Goal: Information Seeking & Learning: Learn about a topic

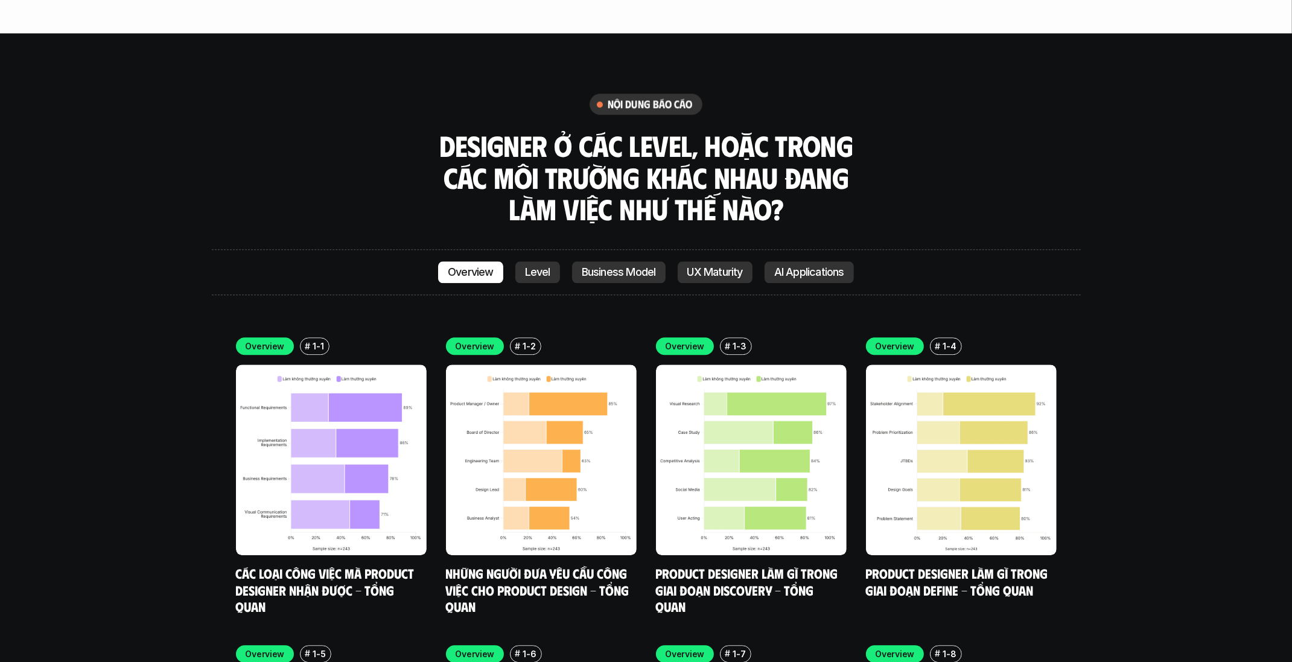
scroll to position [3466, 0]
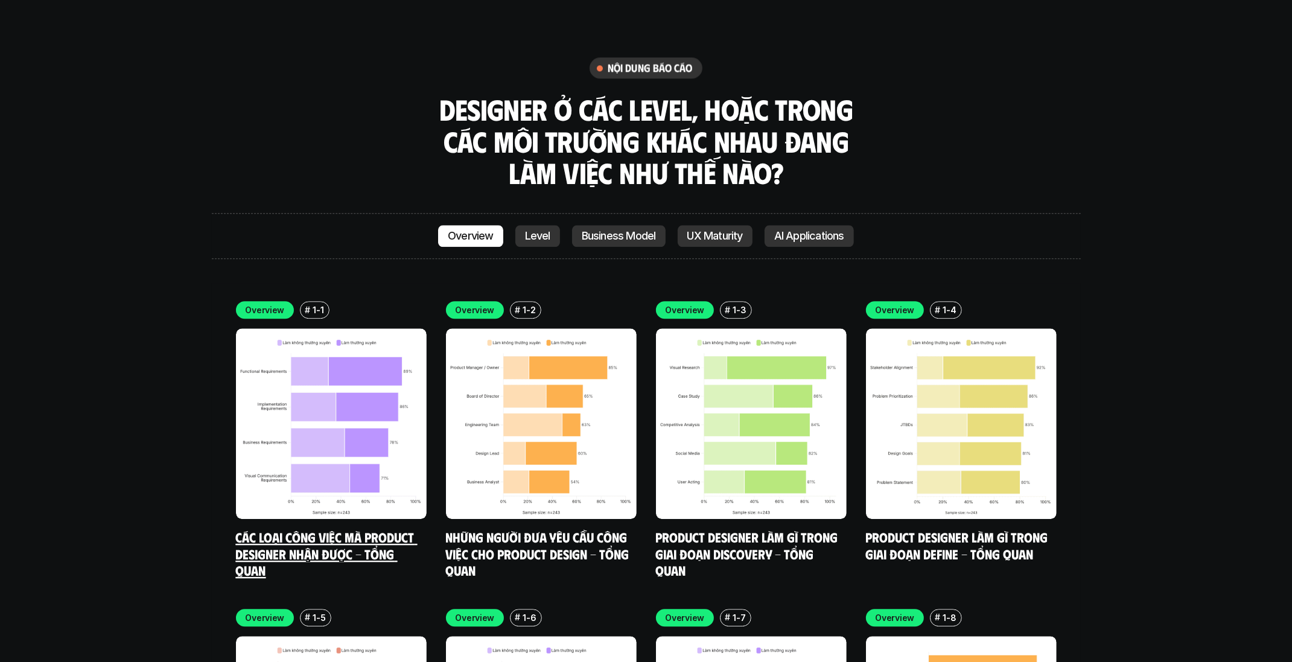
click at [318, 392] on img at bounding box center [331, 423] width 191 height 191
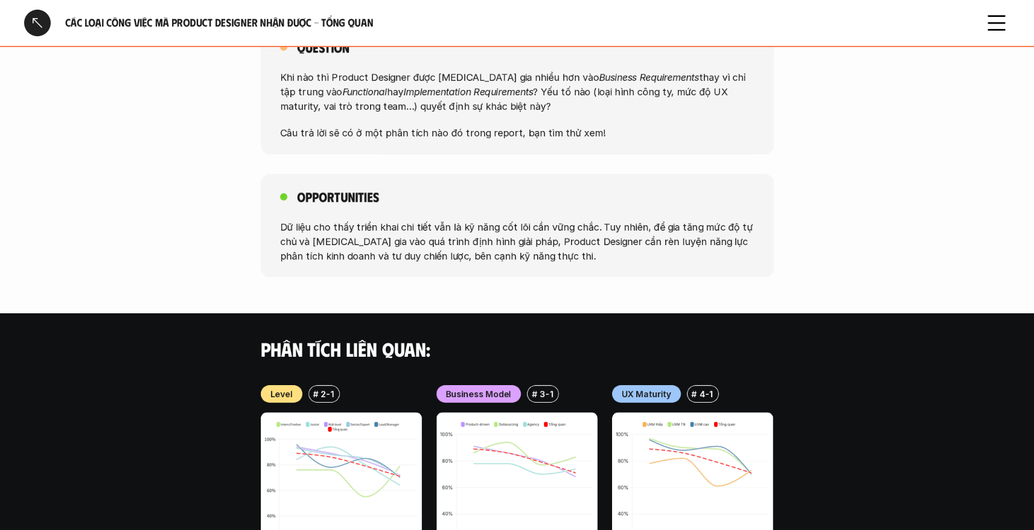
scroll to position [972, 0]
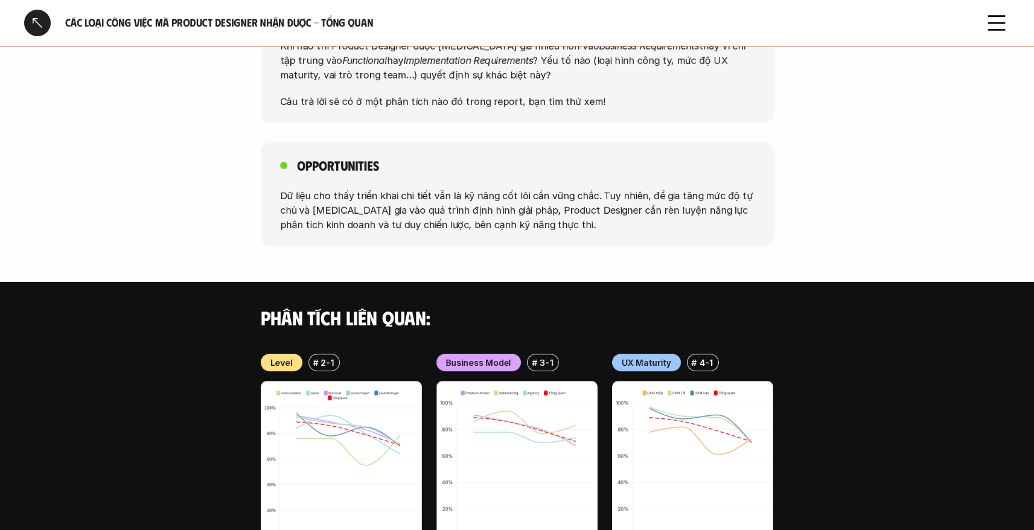
click at [318, 413] on img at bounding box center [341, 461] width 161 height 161
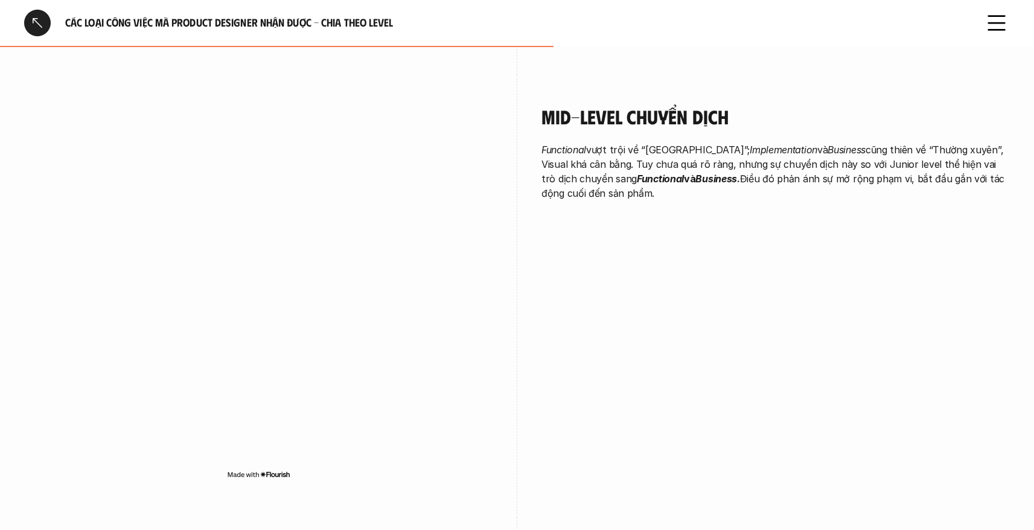
scroll to position [1729, 0]
click at [956, 180] on p "Functional vượt trội về “Thường xuyên”; Implementation và Business cũng thiên v…" at bounding box center [775, 170] width 468 height 58
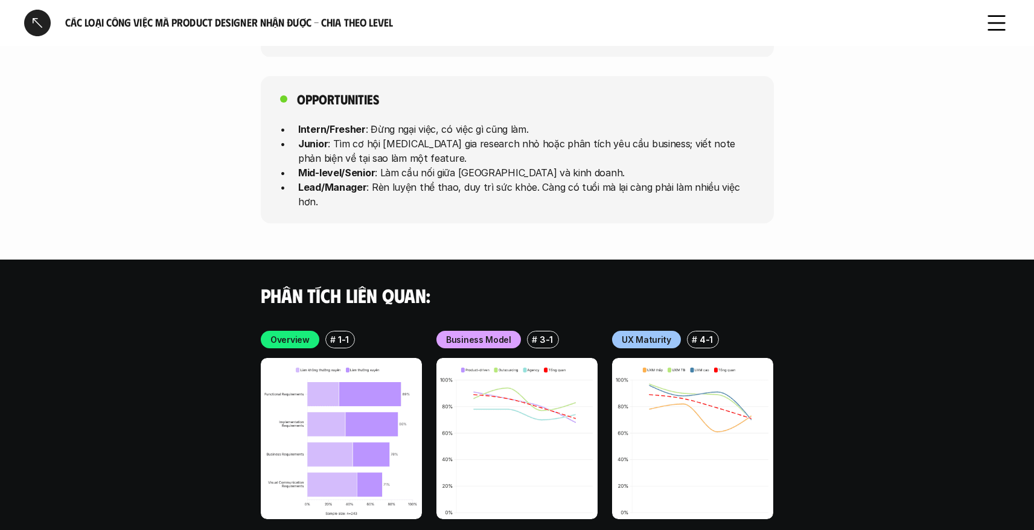
scroll to position [3403, 0]
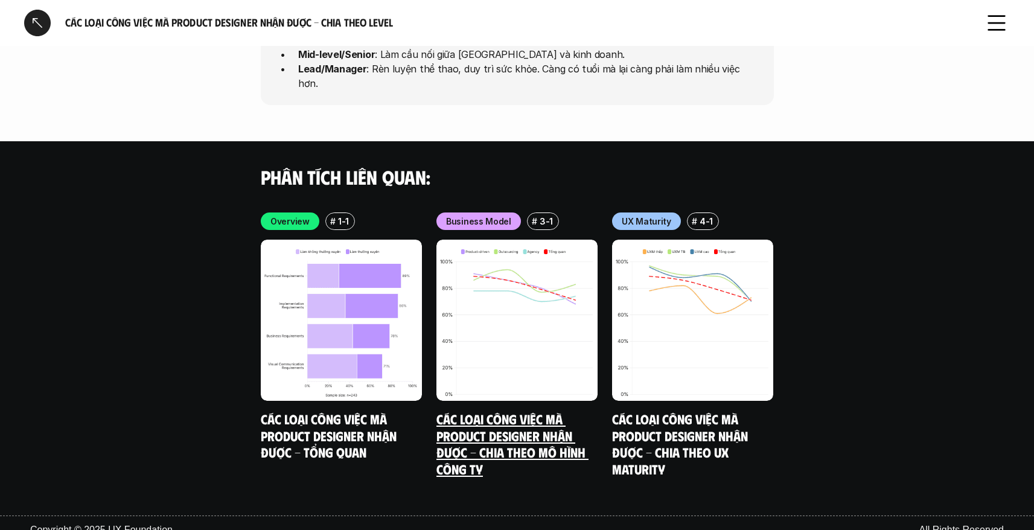
click at [496, 429] on link "Các loại công việc mà Product Designer nhận được - Chia theo mô hình công ty" at bounding box center [512, 443] width 152 height 66
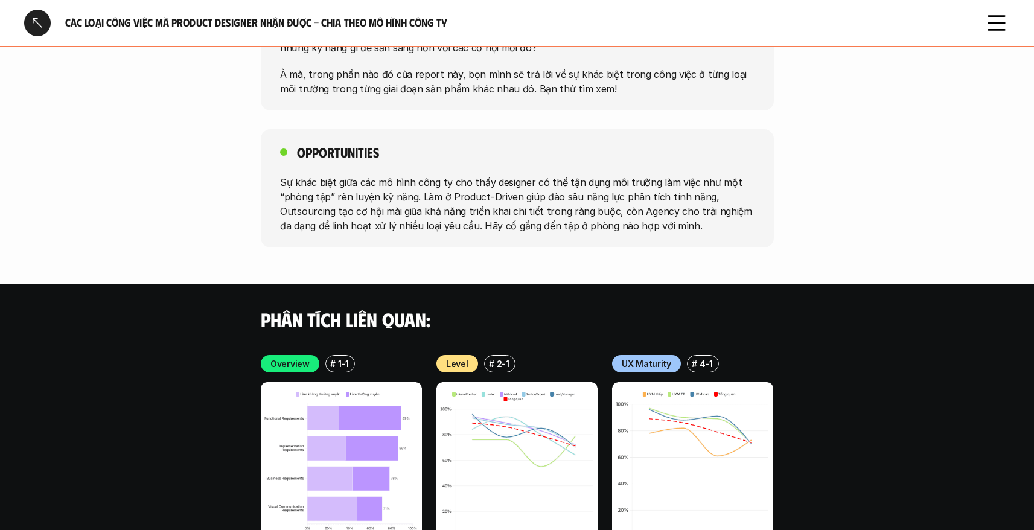
scroll to position [2277, 0]
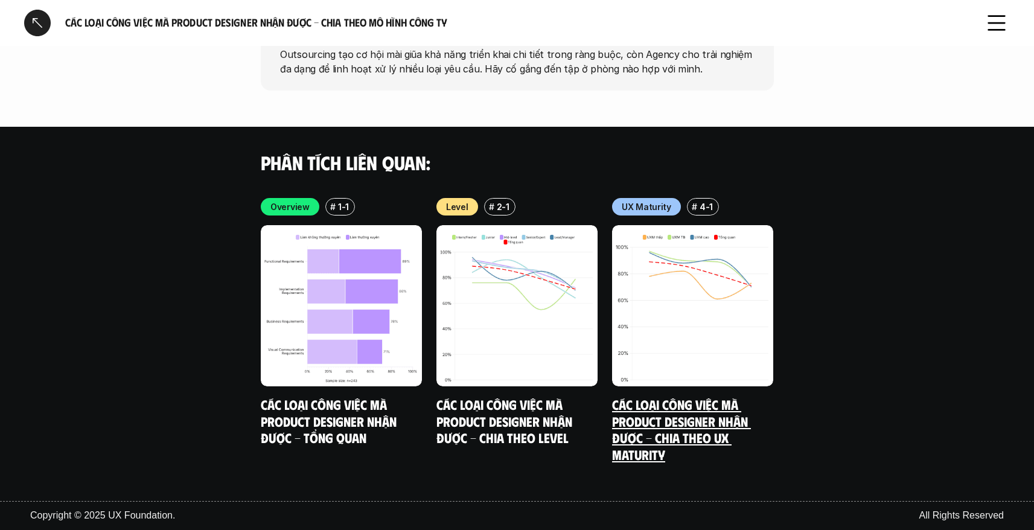
click at [631, 434] on link "Các loại công việc mà Product Designer nhận được - Chia theo UX Maturity" at bounding box center [681, 429] width 139 height 66
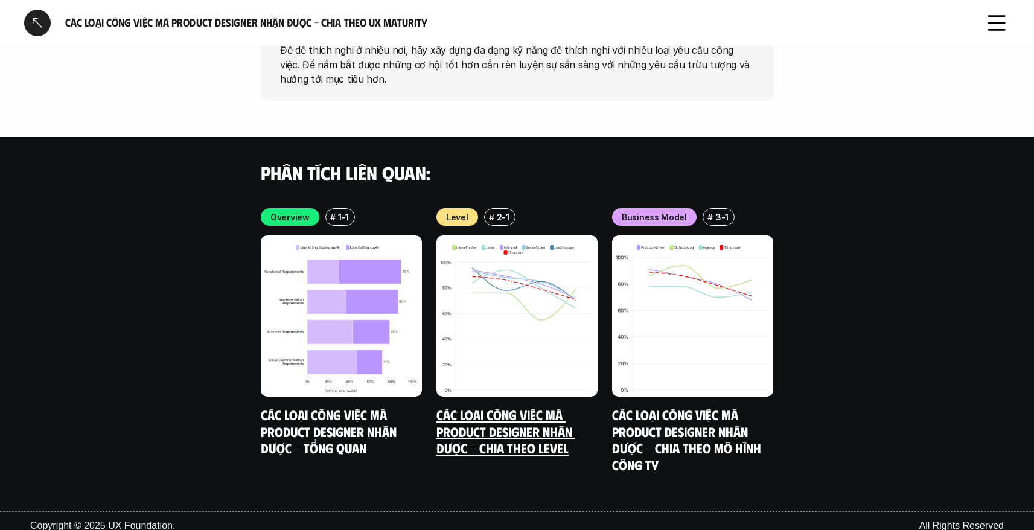
scroll to position [2137, 0]
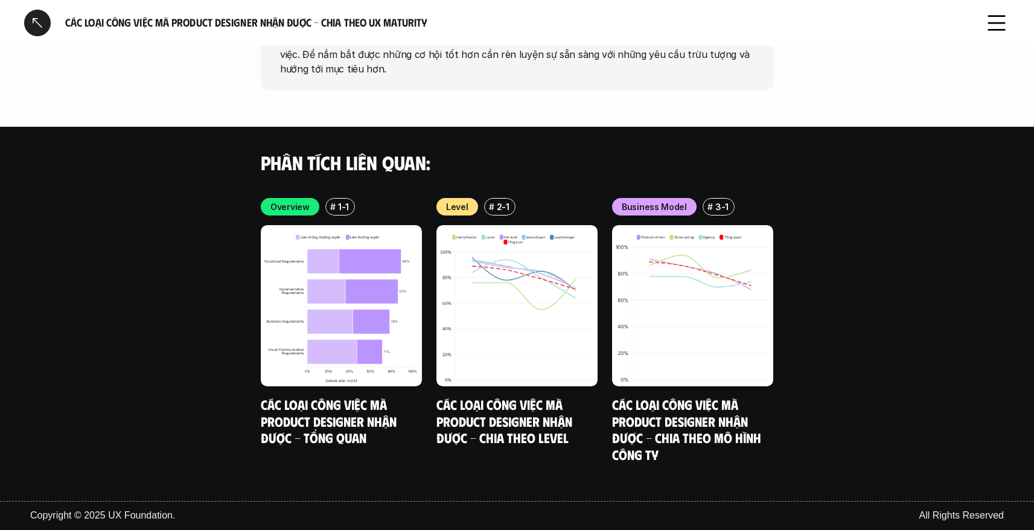
click at [39, 14] on div at bounding box center [37, 23] width 27 height 27
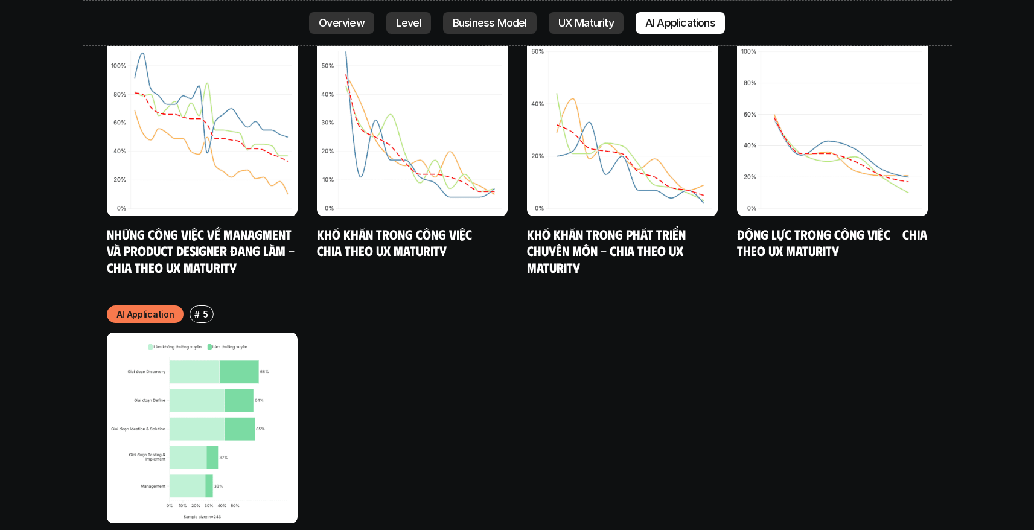
scroll to position [6415, 0]
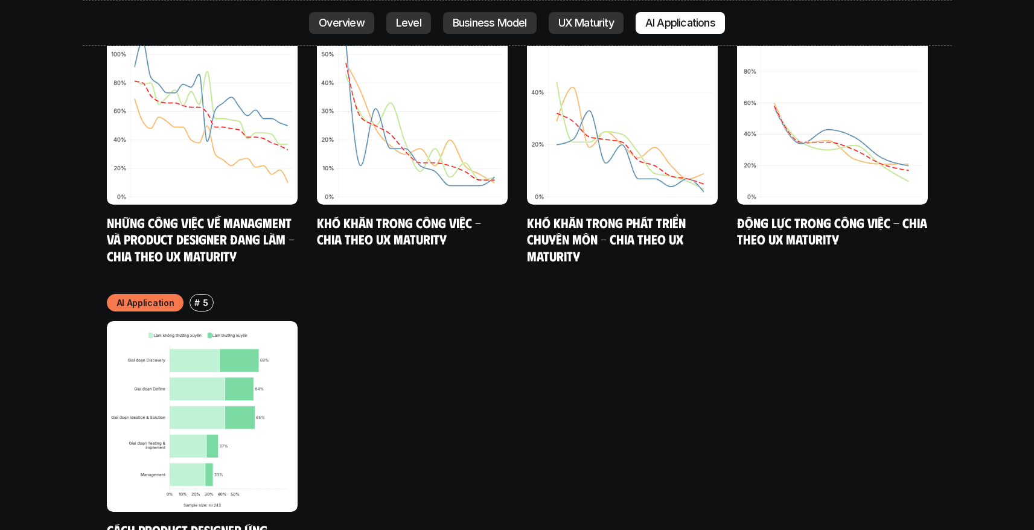
click at [185, 521] on link "Cách Product Designer ứng dụng AI vào công việc" at bounding box center [189, 537] width 164 height 33
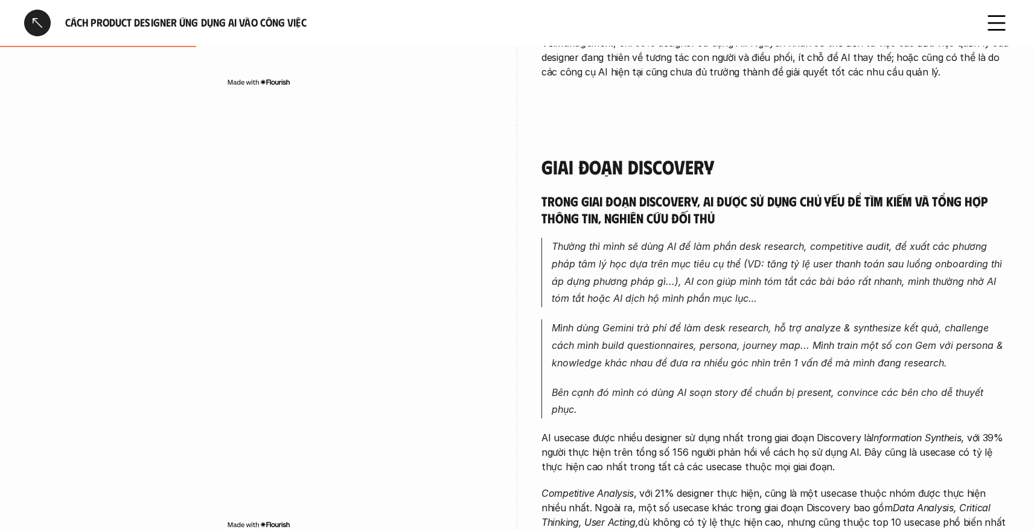
scroll to position [528, 0]
